Goal: Task Accomplishment & Management: Manage account settings

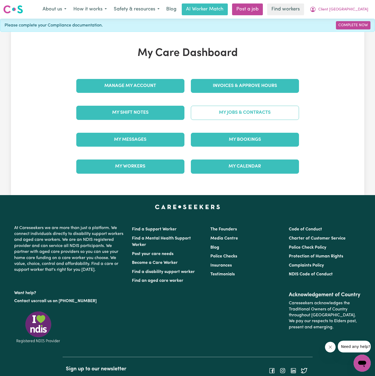
click at [234, 112] on link "My Jobs & Contracts" at bounding box center [245, 113] width 108 height 14
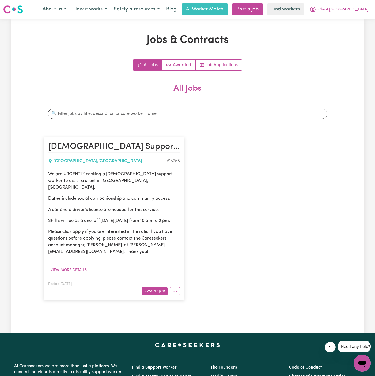
click at [92, 195] on p "Duties include social companionship and community access." at bounding box center [114, 198] width 132 height 7
drag, startPoint x: 49, startPoint y: 172, endPoint x: 155, endPoint y: 219, distance: 116.5
click at [155, 219] on div "We are URGENTLY seeking a [DEMOGRAPHIC_DATA] support worker to assist a client …" at bounding box center [114, 213] width 132 height 85
copy div "We are URGENTLY seeking a [DEMOGRAPHIC_DATA] support worker to assist a client …"
click at [358, 9] on span "Client [GEOGRAPHIC_DATA]" at bounding box center [343, 10] width 50 height 6
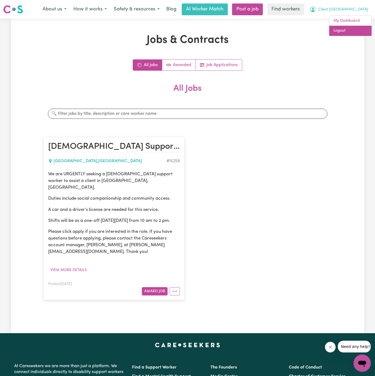
click at [358, 26] on link "Logout" at bounding box center [350, 31] width 42 height 10
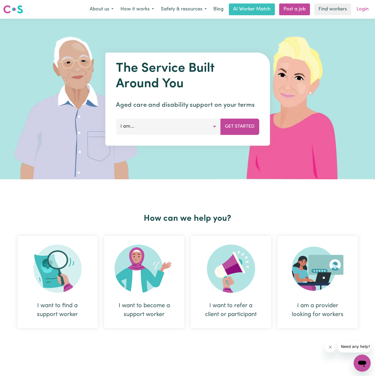
click at [361, 12] on link "Login" at bounding box center [362, 9] width 18 height 12
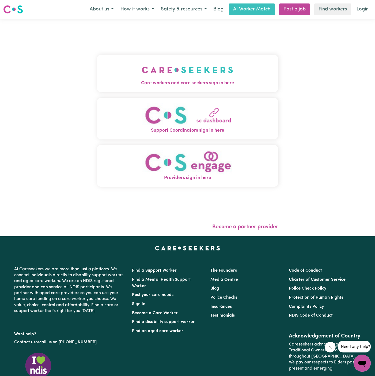
click at [192, 76] on img "Care workers and care seekers sign in here" at bounding box center [187, 70] width 91 height 20
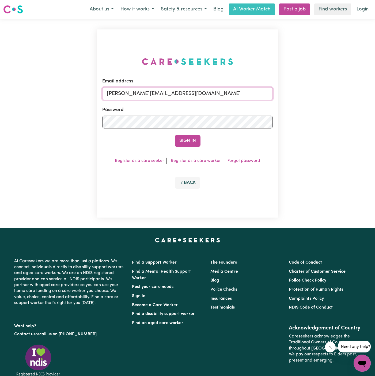
drag, startPoint x: 169, startPoint y: 96, endPoint x: 179, endPoint y: 96, distance: 9.9
click at [173, 96] on input "[PERSON_NAME][EMAIL_ADDRESS][DOMAIN_NAME]" at bounding box center [187, 93] width 170 height 13
drag, startPoint x: 135, startPoint y: 93, endPoint x: 311, endPoint y: 96, distance: 176.3
click at [311, 96] on div "Email address [EMAIL_ADDRESS][PERSON_NAME][DOMAIN_NAME] Password Sign In Regist…" at bounding box center [187, 124] width 375 height 210
type input "[EMAIL_ADDRESS][DOMAIN_NAME]"
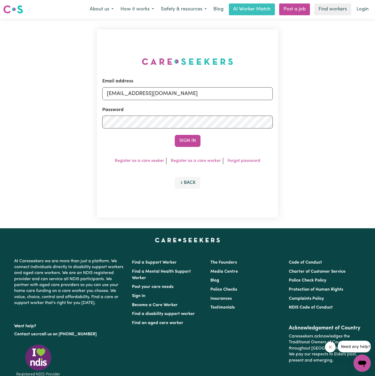
click at [175, 135] on button "Sign In" at bounding box center [188, 141] width 26 height 12
